Goal: Task Accomplishment & Management: Use online tool/utility

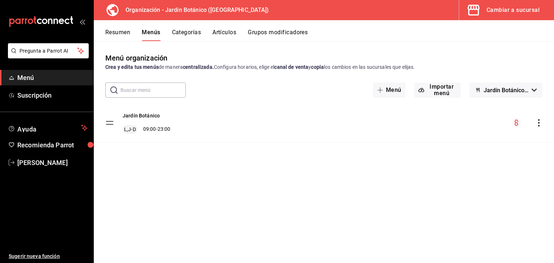
click at [506, 8] on div "Cambiar a sucursal" at bounding box center [513, 10] width 53 height 10
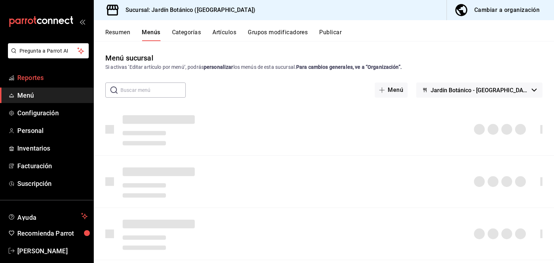
click at [34, 78] on span "Reportes" at bounding box center [52, 78] width 70 height 10
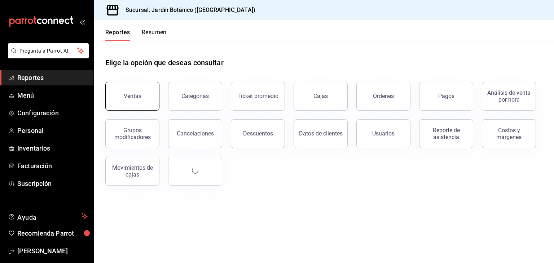
click at [139, 105] on button "Ventas" at bounding box center [132, 96] width 54 height 29
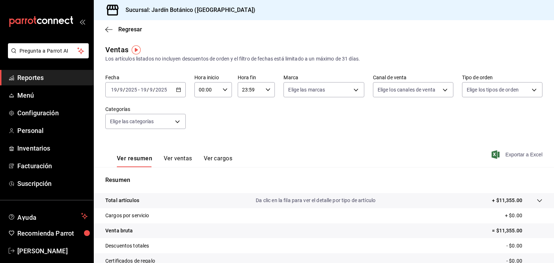
click at [515, 156] on span "Exportar a Excel" at bounding box center [517, 154] width 49 height 9
click at [515, 153] on span "Exportar a Excel" at bounding box center [517, 154] width 49 height 9
click at [52, 253] on span "[PERSON_NAME]" at bounding box center [52, 251] width 70 height 10
